Goal: Register for event/course

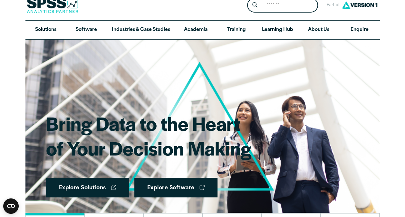
scroll to position [10, 0]
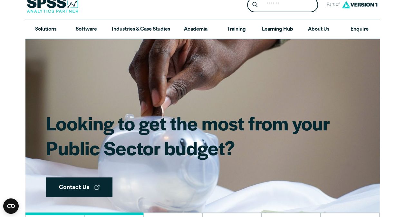
drag, startPoint x: 199, startPoint y: 32, endPoint x: 137, endPoint y: 87, distance: 82.8
click at [137, 87] on img at bounding box center [202, 125] width 354 height 173
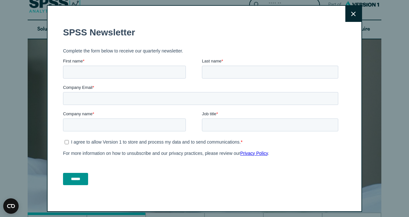
click at [348, 9] on button "Close" at bounding box center [354, 14] width 16 height 16
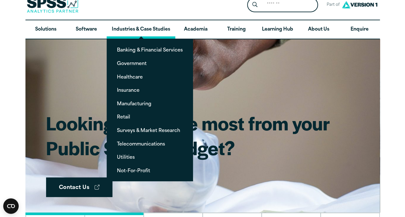
click at [149, 26] on link "Industries & Case Studies" at bounding box center [141, 29] width 69 height 19
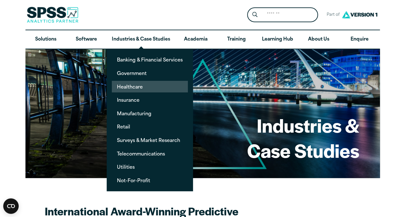
click at [130, 85] on link "Healthcare" at bounding box center [150, 87] width 76 height 12
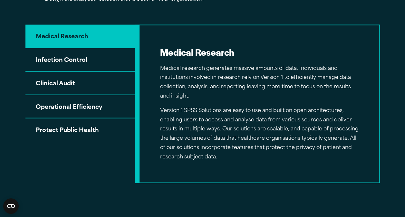
scroll to position [649, 0]
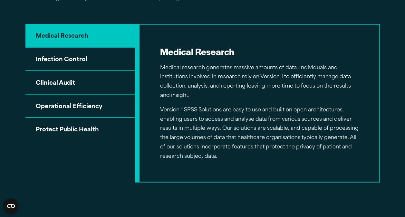
click at [71, 104] on button "Operational Efficiency" at bounding box center [79, 107] width 109 height 24
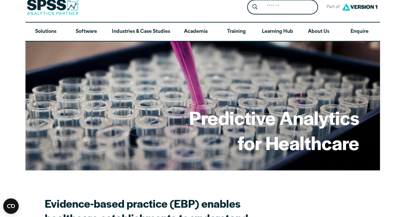
scroll to position [0, 0]
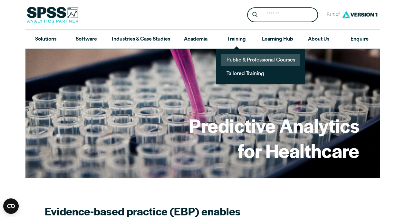
click at [250, 57] on link "Public & Professional Courses" at bounding box center [260, 60] width 79 height 12
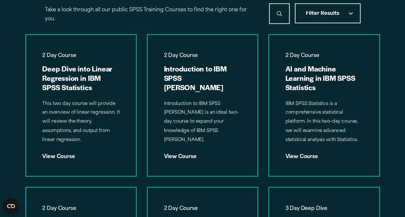
scroll to position [469, 0]
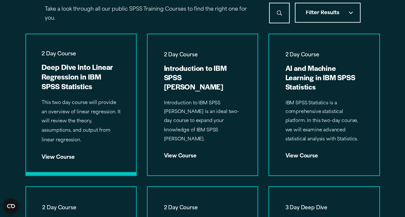
click at [65, 156] on div "View Course" at bounding box center [81, 154] width 79 height 10
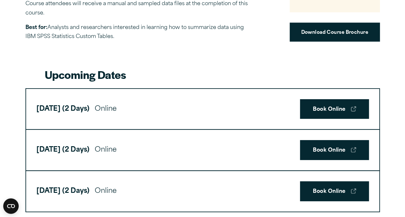
scroll to position [322, 0]
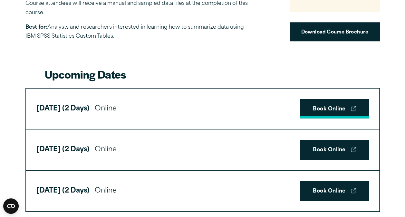
click at [324, 108] on link "Book Online" at bounding box center [334, 109] width 69 height 20
